Goal: Information Seeking & Learning: Learn about a topic

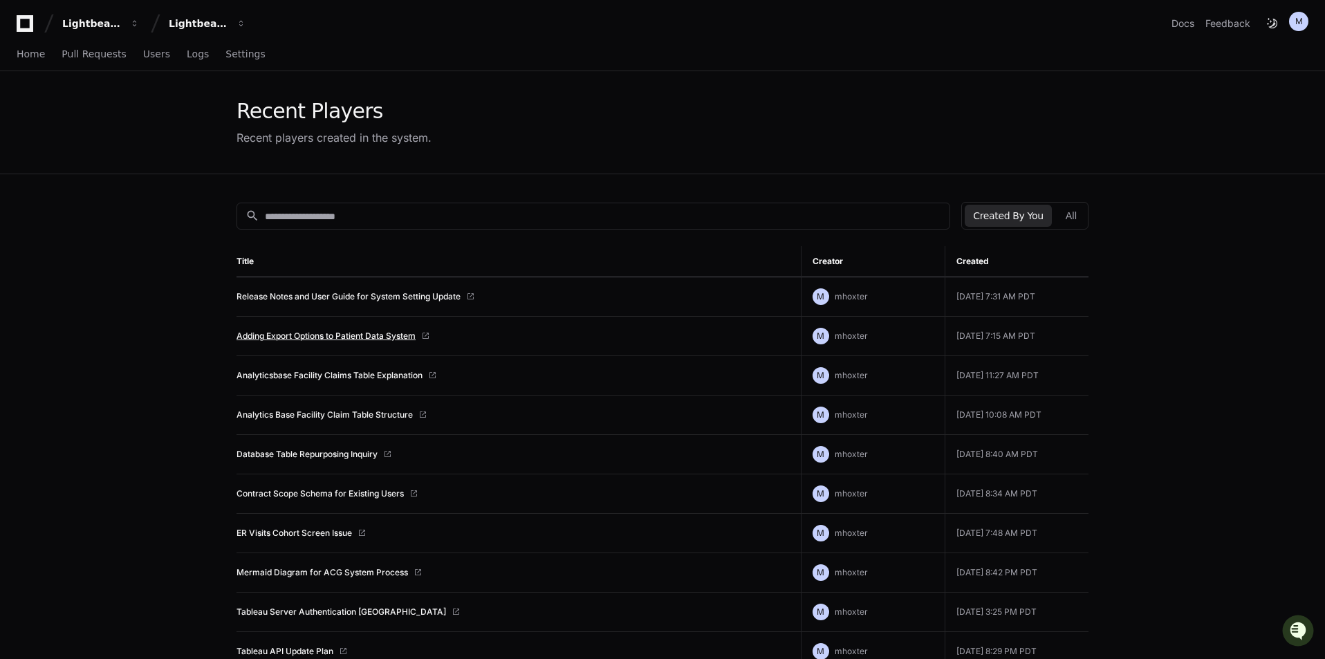
click at [328, 335] on link "Adding Export Options to Patient Data System" at bounding box center [326, 336] width 179 height 11
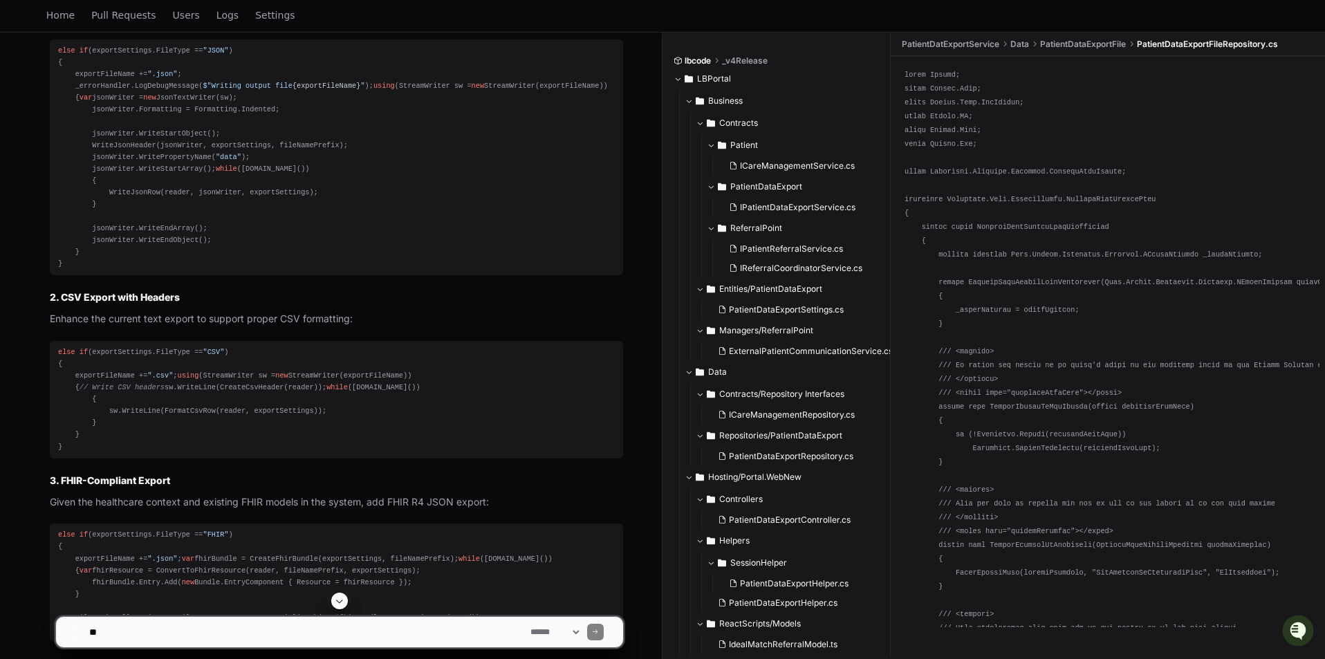
scroll to position [899, 0]
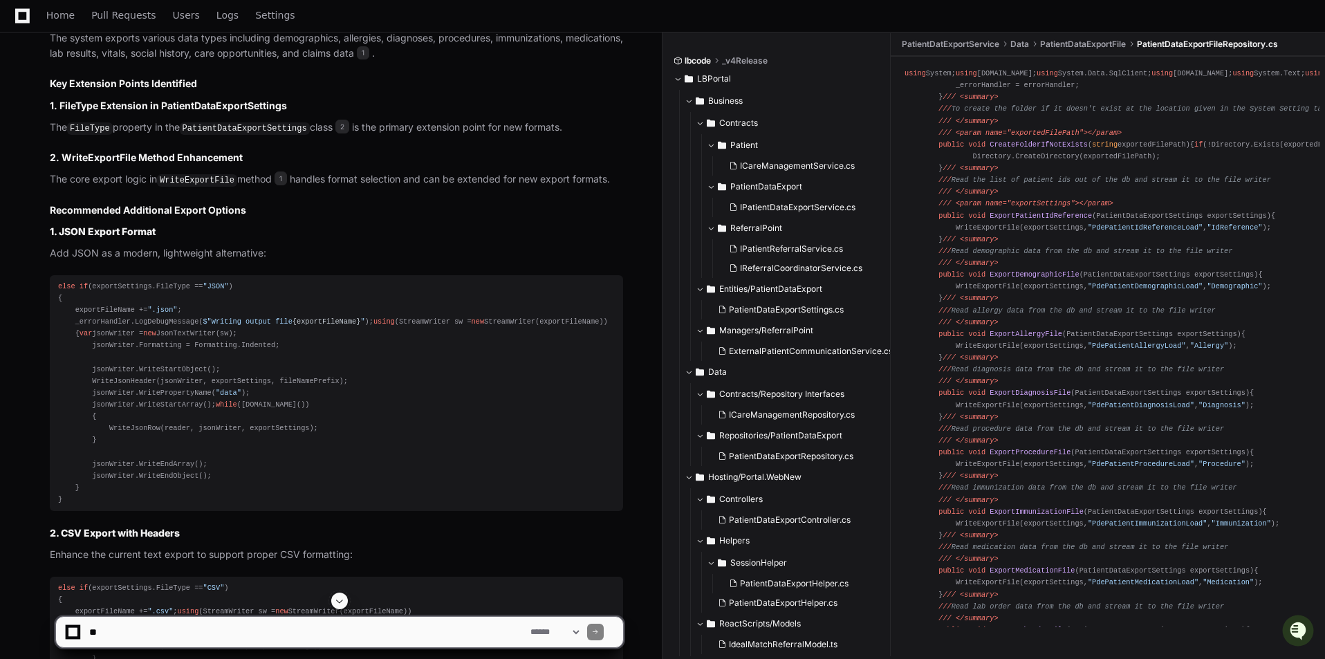
click at [352, 236] on h3 "1. JSON Export Format" at bounding box center [336, 232] width 573 height 14
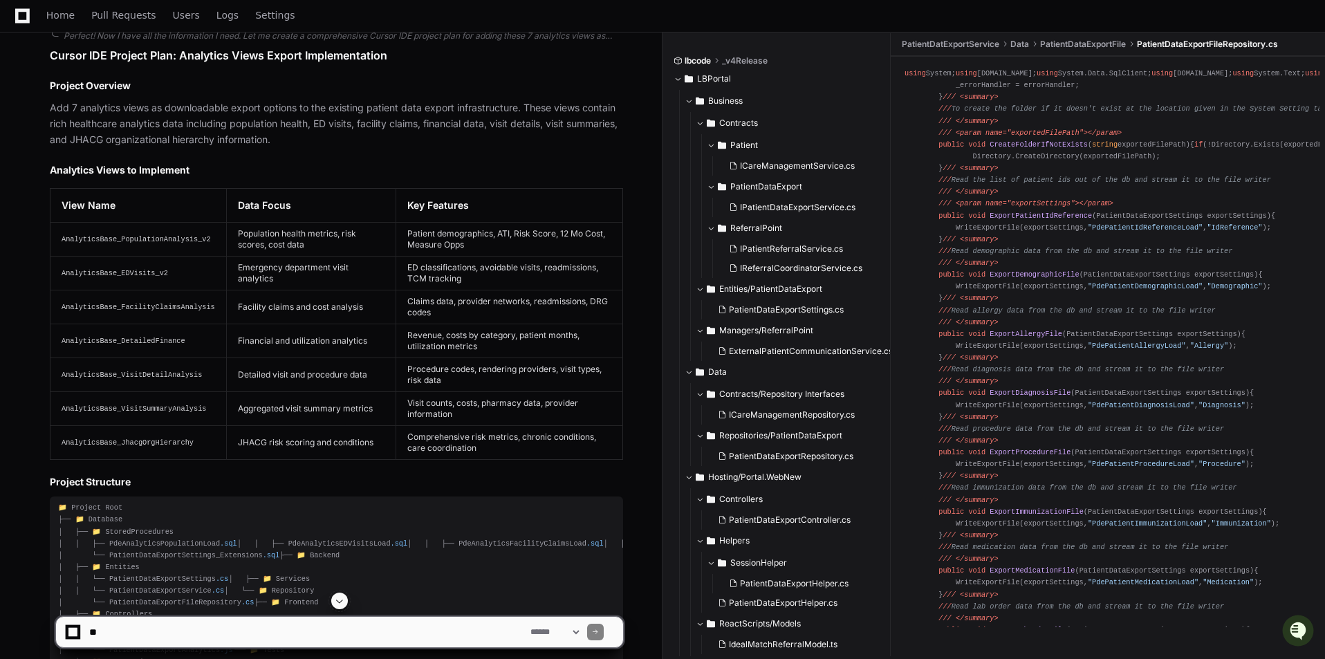
click at [345, 600] on span at bounding box center [339, 600] width 11 height 11
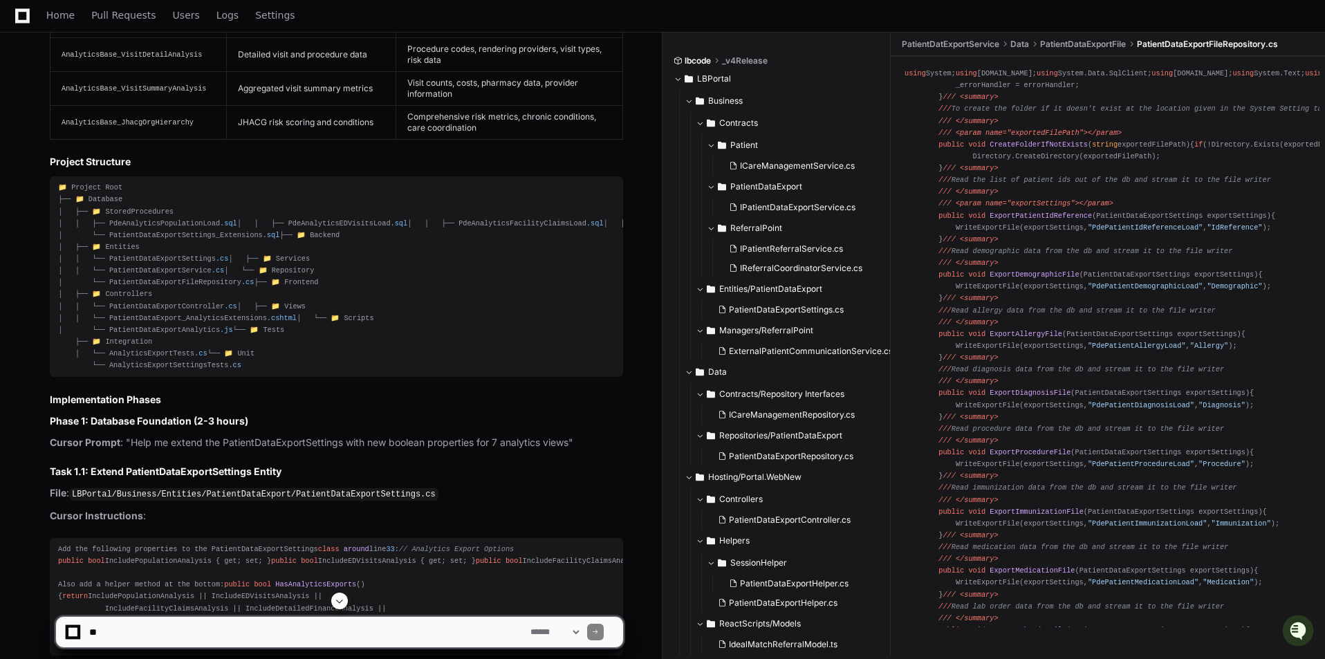
scroll to position [7238, 0]
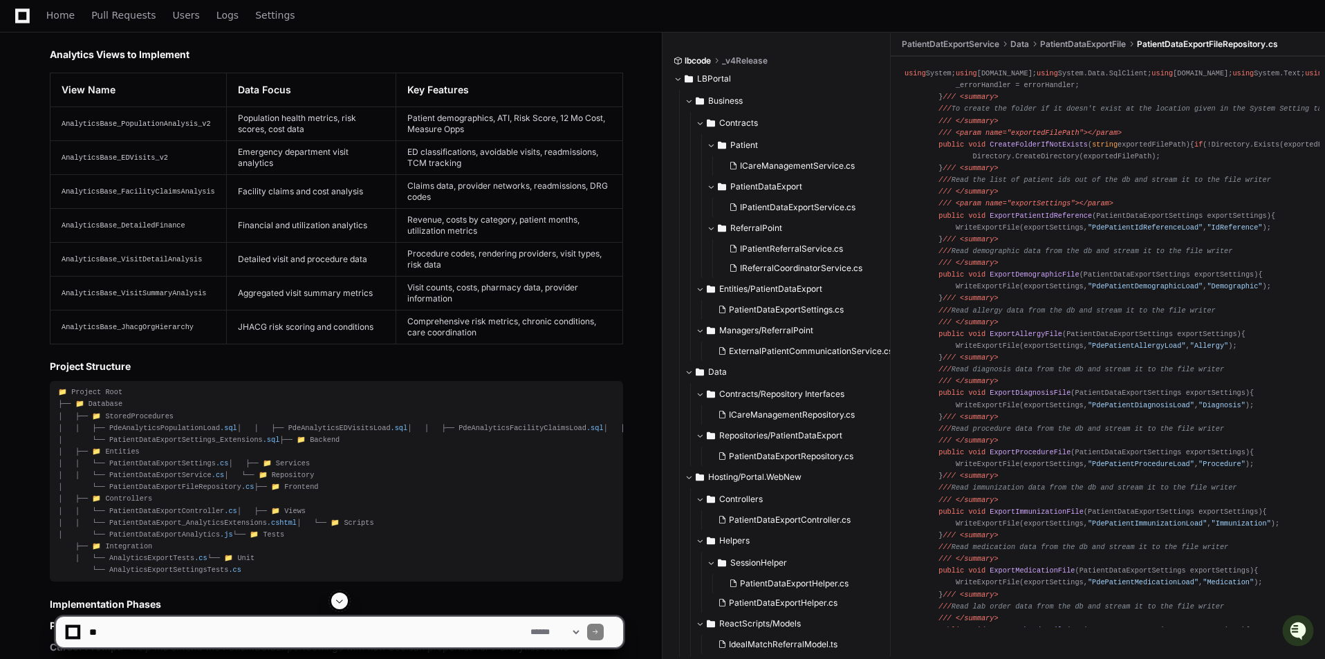
click at [341, 598] on span at bounding box center [339, 600] width 11 height 11
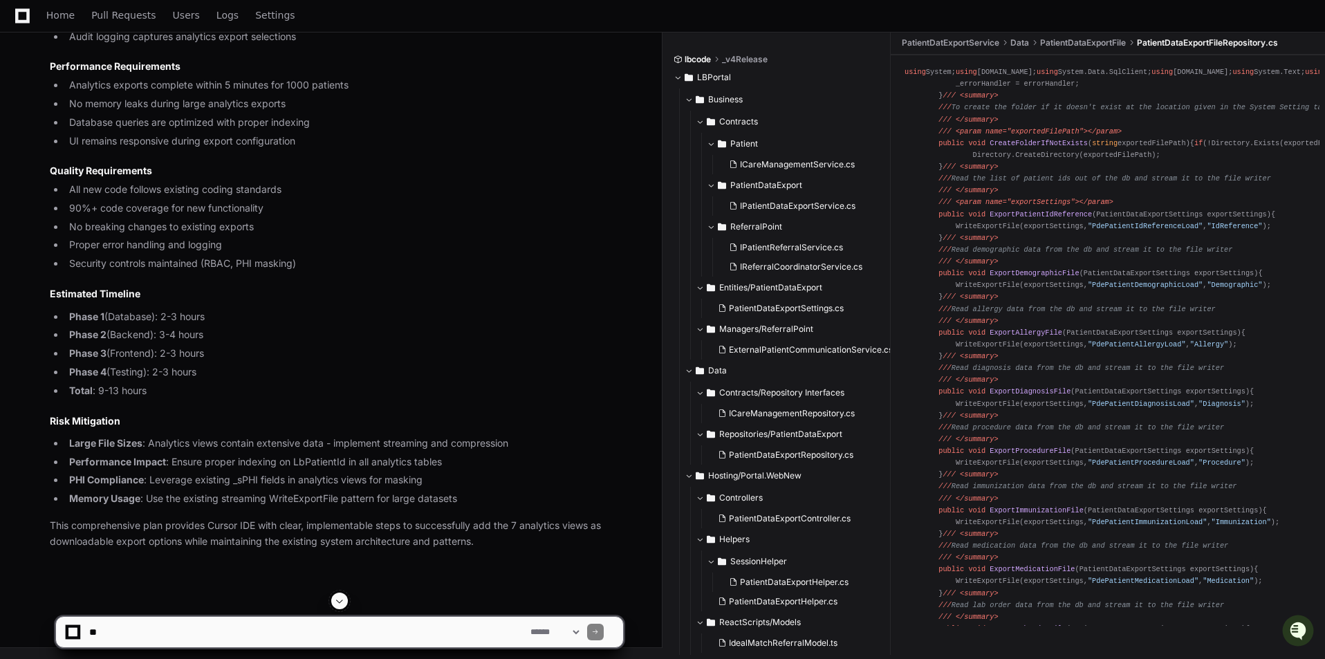
scroll to position [15053, 0]
click at [228, 465] on li "Performance Impact : Ensure proper indexing on LbPatientId in all analytics tab…" at bounding box center [344, 462] width 558 height 16
